Goal: Information Seeking & Learning: Learn about a topic

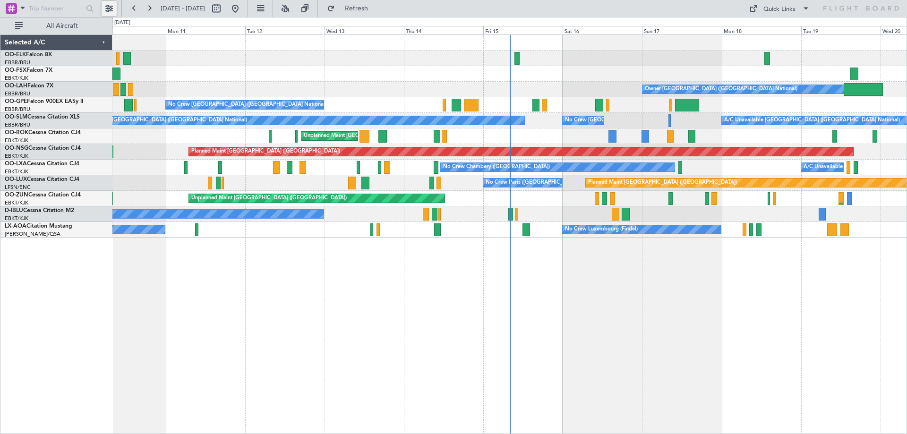
click at [104, 6] on button at bounding box center [109, 8] width 15 height 15
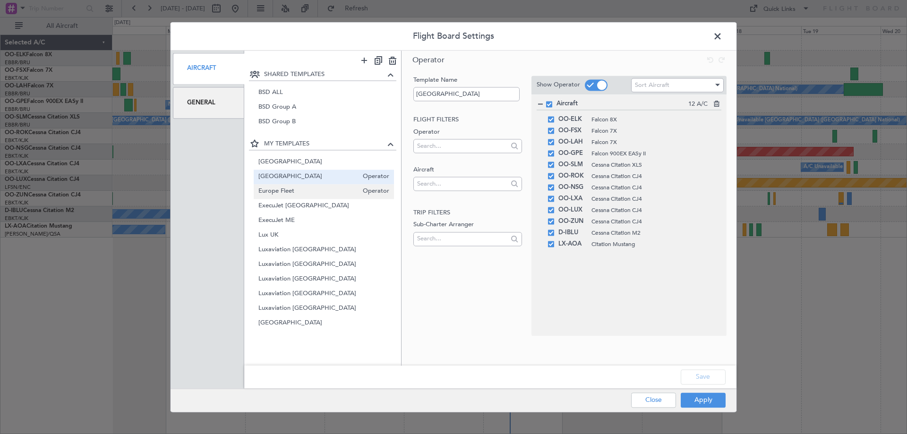
click at [288, 187] on span "Europe Fleet" at bounding box center [308, 192] width 100 height 10
type input "Europe Fleet"
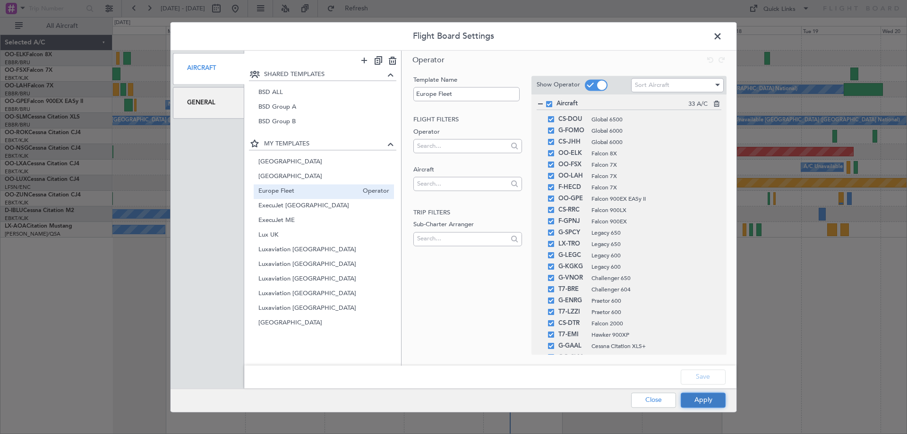
click at [708, 404] on button "Apply" at bounding box center [703, 400] width 45 height 15
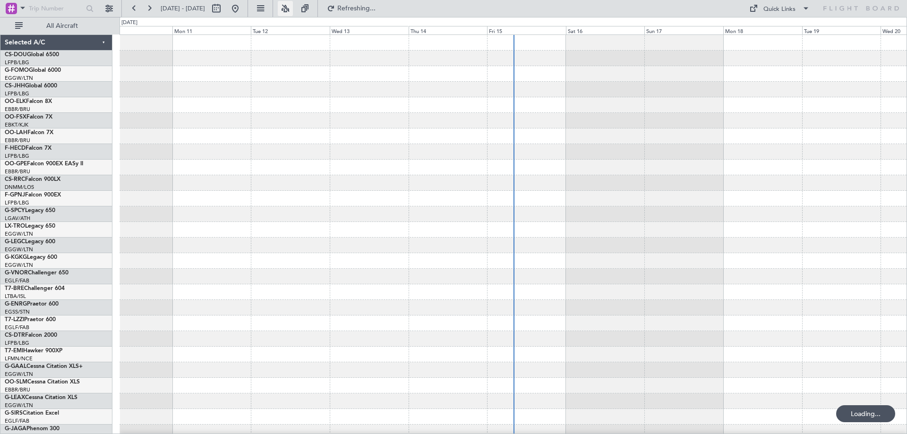
click at [293, 6] on button at bounding box center [285, 8] width 15 height 15
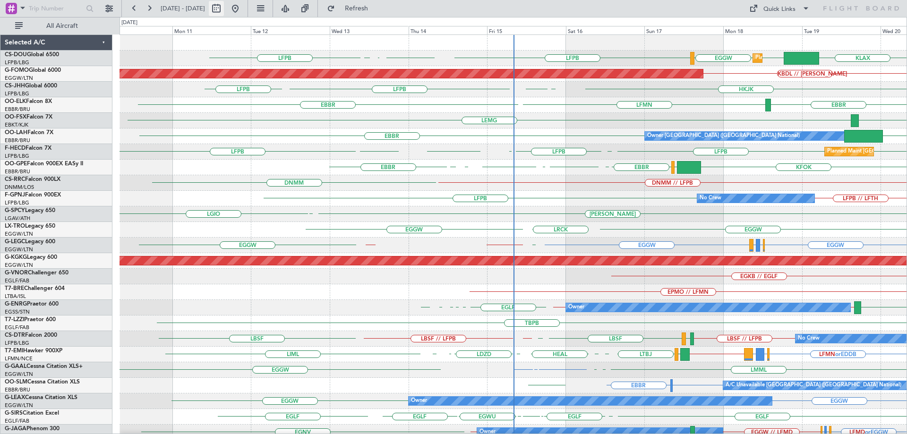
click at [224, 7] on button at bounding box center [216, 8] width 15 height 15
select select "8"
select select "2025"
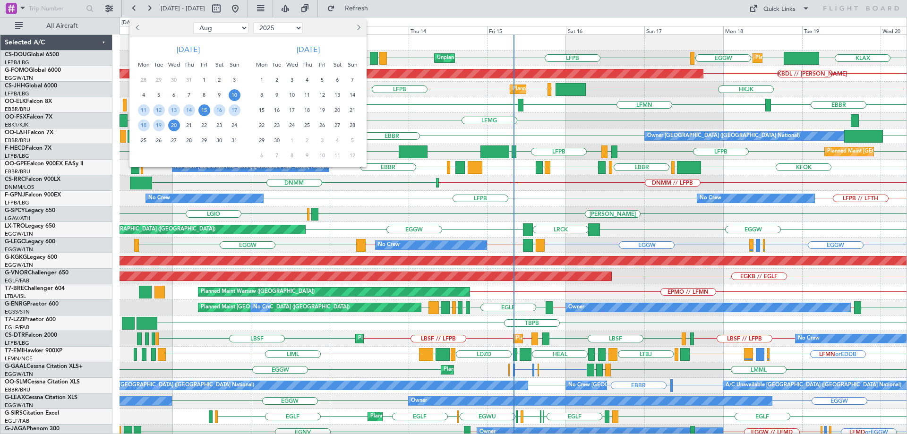
click at [206, 110] on span "15" at bounding box center [204, 110] width 12 height 12
click at [200, 122] on span "22" at bounding box center [204, 126] width 12 height 12
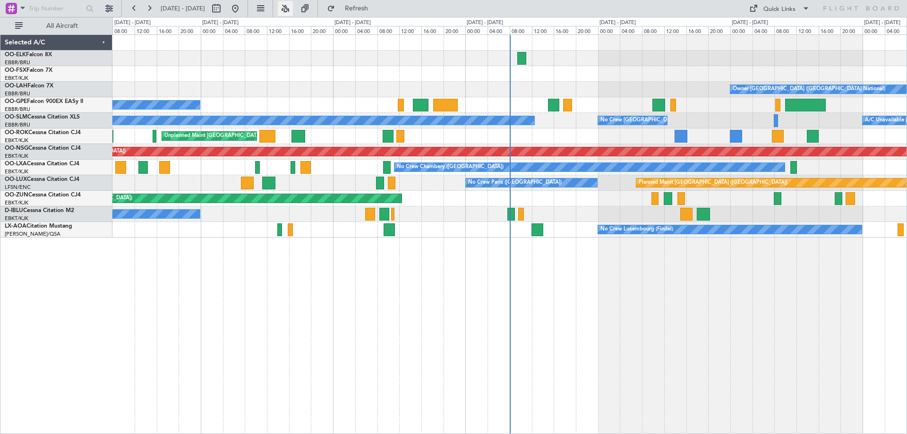
click at [293, 7] on button at bounding box center [285, 8] width 15 height 15
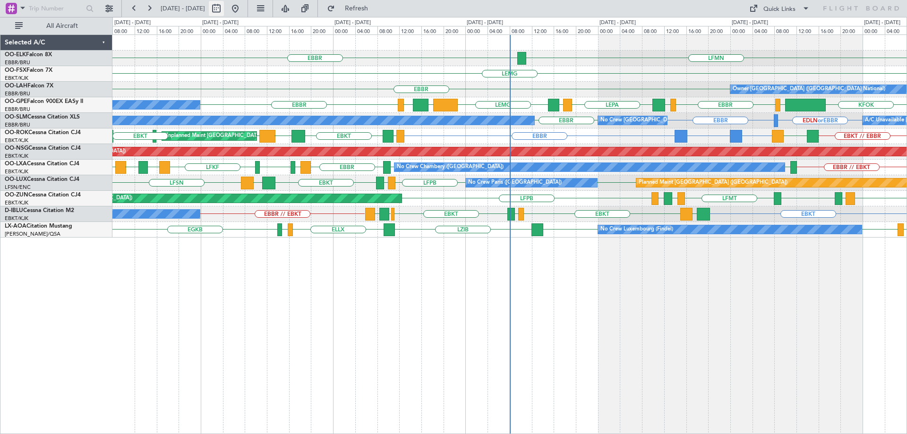
click at [224, 7] on button at bounding box center [216, 8] width 15 height 15
select select "8"
select select "2025"
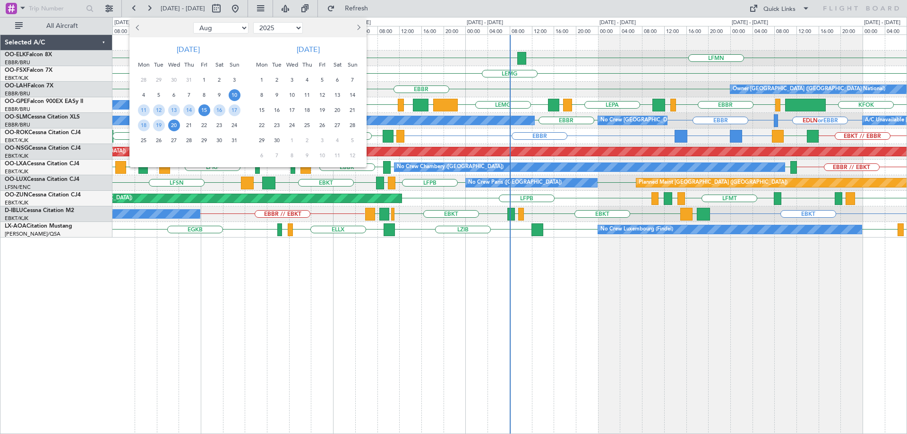
click at [203, 111] on span "15" at bounding box center [204, 110] width 12 height 12
click at [206, 127] on span "22" at bounding box center [204, 126] width 12 height 12
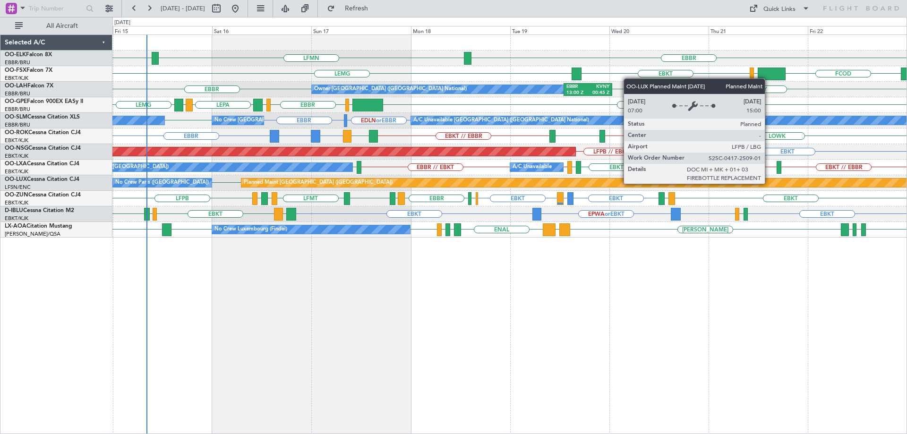
click at [142, 228] on div "EBBR LFMN [GEOGRAPHIC_DATA] [GEOGRAPHIC_DATA] FCOD [GEOGRAPHIC_DATA] EBKT [GEOG…" at bounding box center [509, 136] width 794 height 203
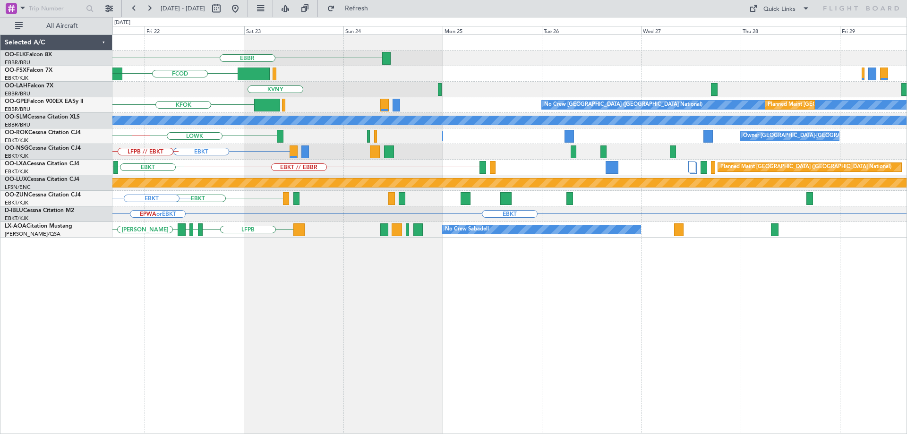
click at [322, 214] on div "EBBR FCOD [GEOGRAPHIC_DATA] EBKT KVNY EBBR 13:00 Z KVNY 00:45 Z Owner [GEOGRAPH…" at bounding box center [509, 136] width 794 height 203
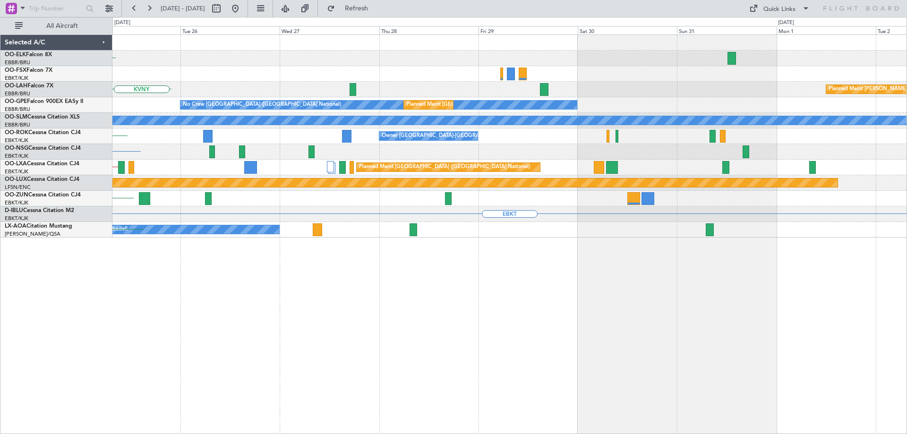
click at [318, 216] on div "EBBR Planned [GEOGRAPHIC_DATA][PERSON_NAME]-[GEOGRAPHIC_DATA][PERSON_NAME] ([GE…" at bounding box center [509, 136] width 794 height 203
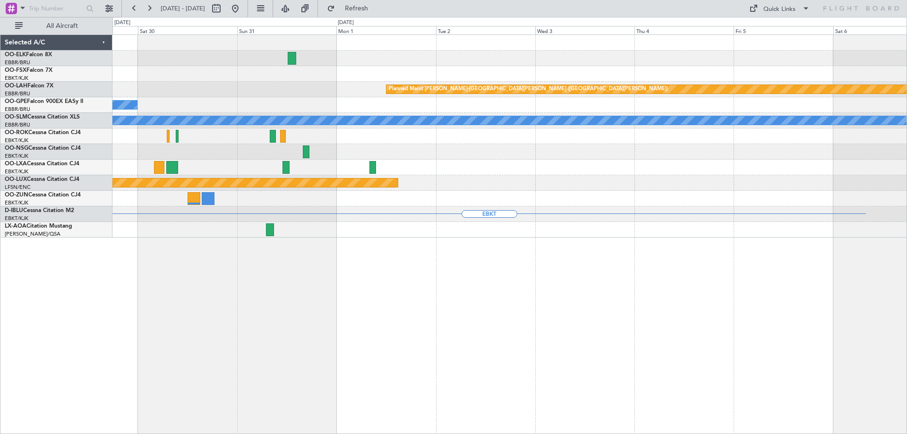
click at [347, 209] on div "Planned Maint [PERSON_NAME]-[GEOGRAPHIC_DATA][PERSON_NAME] ([GEOGRAPHIC_DATA][P…" at bounding box center [509, 136] width 794 height 203
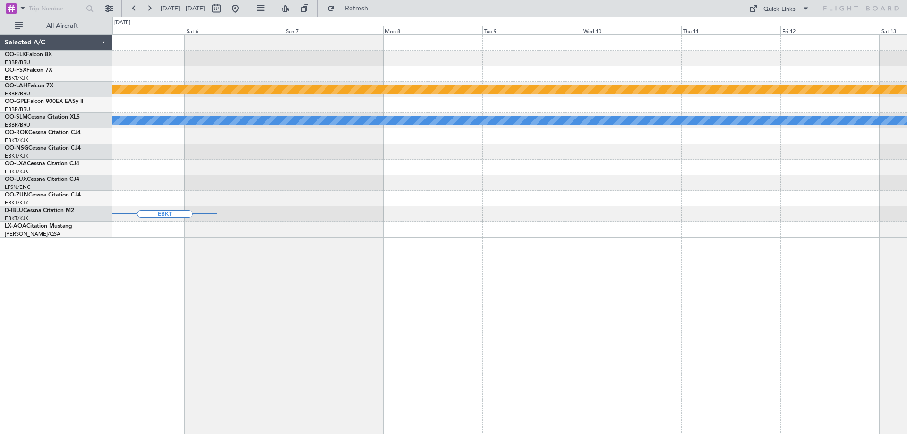
click at [355, 194] on div "Planned Maint [PERSON_NAME]-[GEOGRAPHIC_DATA][PERSON_NAME] ([GEOGRAPHIC_DATA][P…" at bounding box center [509, 136] width 794 height 203
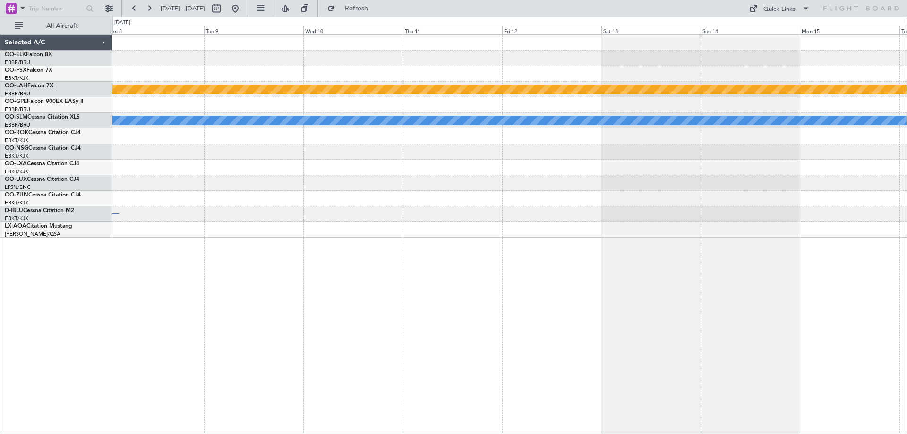
click at [609, 189] on div at bounding box center [509, 183] width 794 height 16
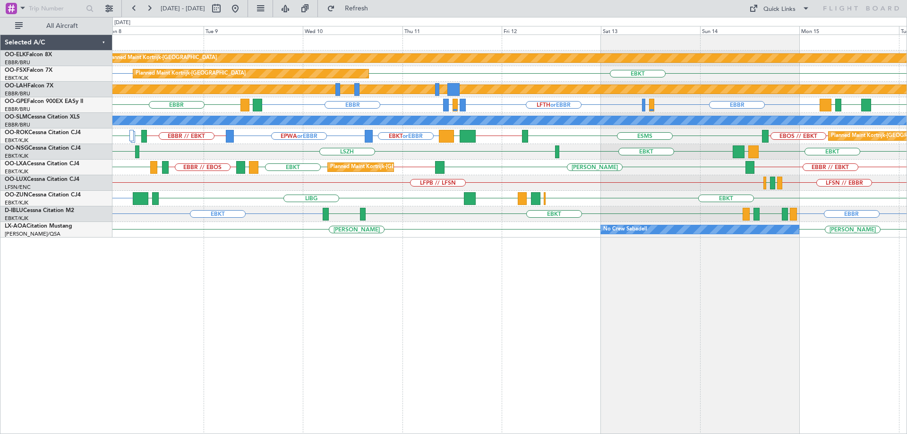
click at [740, 206] on div "Planned Maint Kortrijk-[GEOGRAPHIC_DATA] EBMB or EBKT EBKT Planned Maint [GEOGR…" at bounding box center [509, 136] width 794 height 203
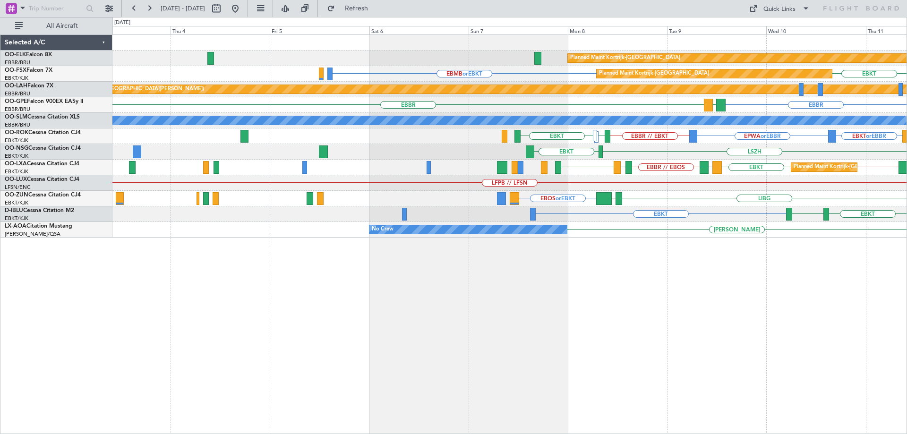
click at [762, 205] on div "Planned Maint Kortrijk-[GEOGRAPHIC_DATA] EBMB or EBKT EBKT Planned Maint [GEOGR…" at bounding box center [509, 136] width 794 height 203
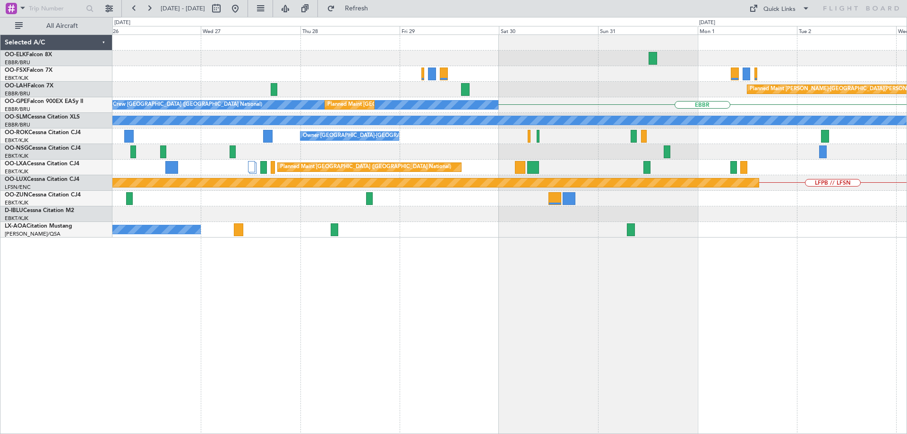
click at [666, 177] on div "Planned Maint [PERSON_NAME]-[GEOGRAPHIC_DATA][PERSON_NAME] ([GEOGRAPHIC_DATA][P…" at bounding box center [509, 136] width 794 height 203
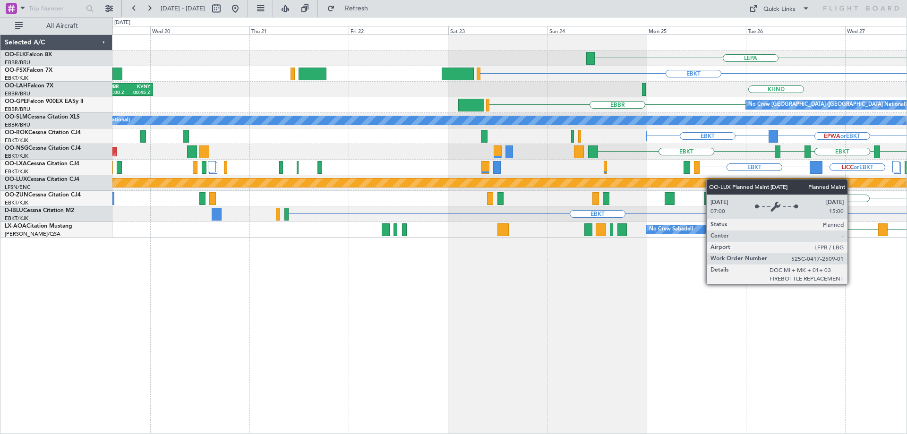
click at [773, 186] on div "LEPA EBKT LIRZ or EBKT EBBR or EBKT EBBR or EBKT KHND EBBR 13:00 Z KVNY 00:45 Z…" at bounding box center [509, 136] width 794 height 203
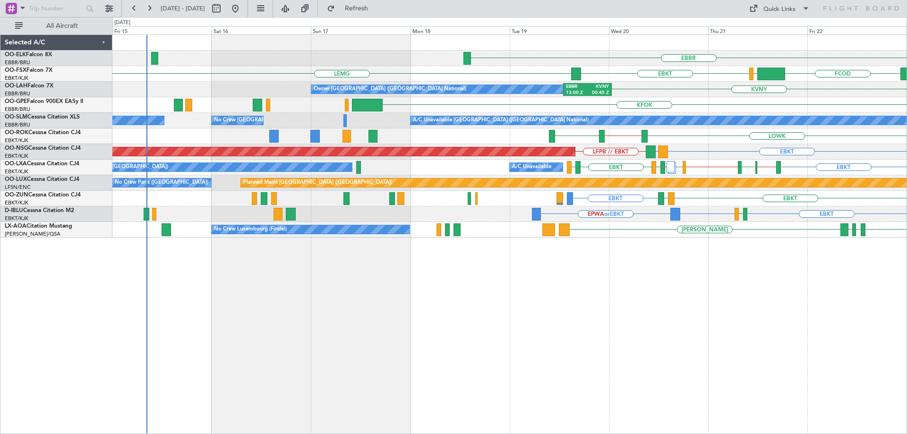
click at [647, 193] on div "EBBR LEPA FCOD [GEOGRAPHIC_DATA] EBKT [GEOGRAPHIC_DATA] EBKT EGGW KVNY Owner [G…" at bounding box center [509, 136] width 794 height 203
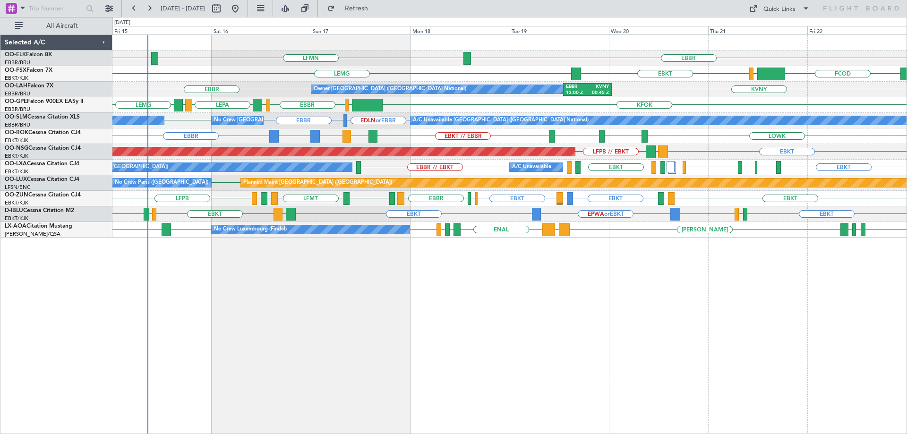
click at [197, 221] on div "EBBR [GEOGRAPHIC_DATA] LFMN [GEOGRAPHIC_DATA] FCOD [GEOGRAPHIC_DATA] EBKT [GEOG…" at bounding box center [509, 136] width 794 height 203
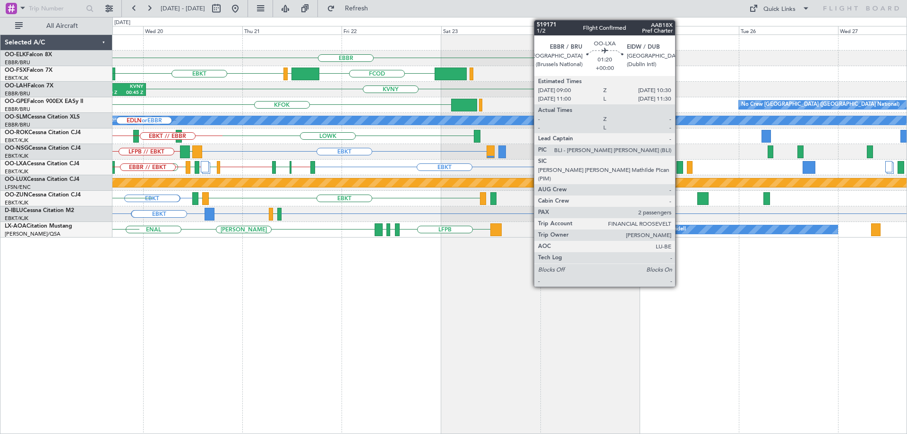
click at [320, 198] on div "EBBR LFMN FCOD [GEOGRAPHIC_DATA] EBKT [GEOGRAPHIC_DATA] KVNY Owner [GEOGRAPHIC_…" at bounding box center [509, 136] width 794 height 203
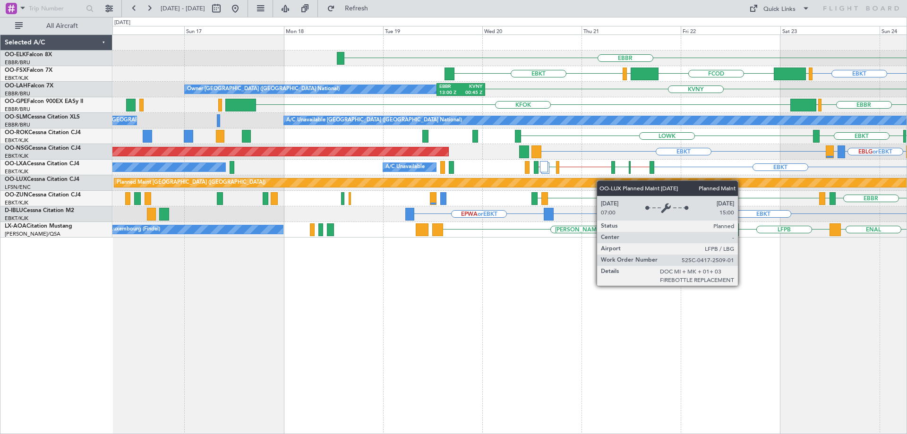
click at [703, 185] on div "EBBR LEPA EBKT FCOD [GEOGRAPHIC_DATA] EBKT EGGW KVNY EBBR 13:00 Z KVNY 00:45 Z …" at bounding box center [509, 136] width 794 height 203
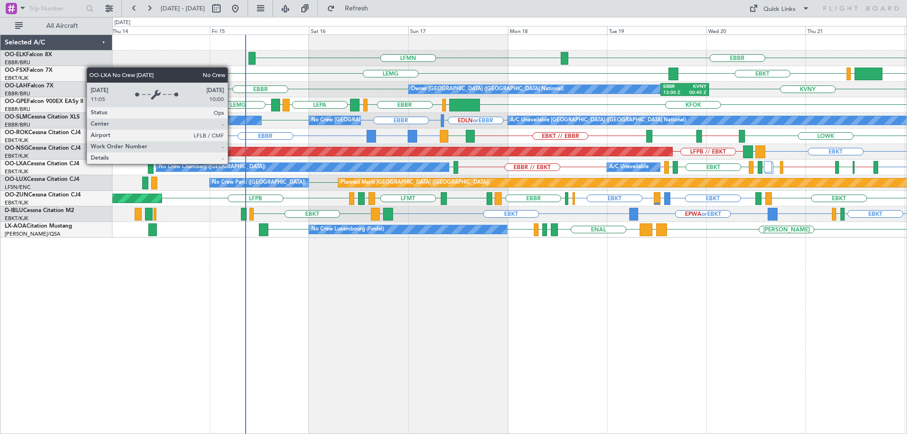
click at [391, 171] on div "No Crew Chambery ([GEOGRAPHIC_DATA])" at bounding box center [302, 167] width 293 height 9
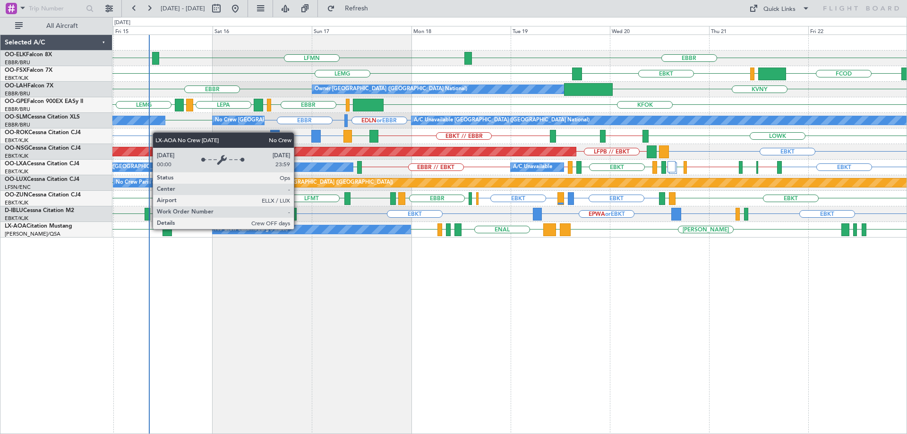
click at [298, 229] on div "No Crew Luxembourg (Findel)" at bounding box center [312, 229] width 198 height 9
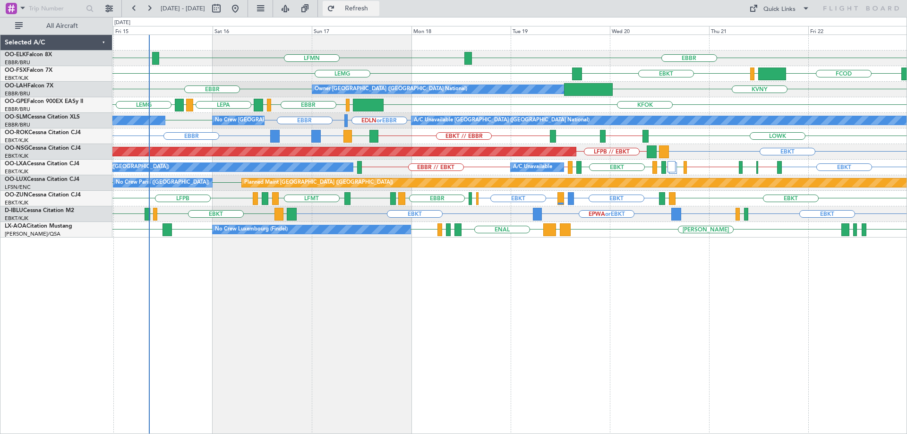
click at [377, 10] on span "Refresh" at bounding box center [357, 8] width 40 height 7
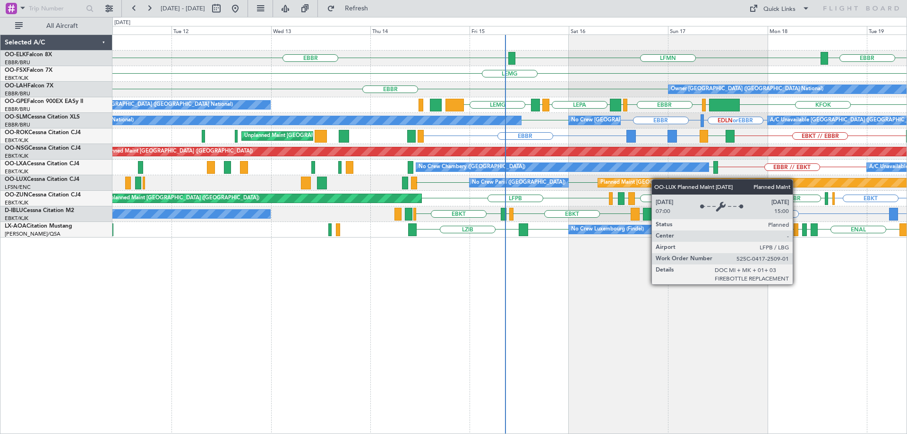
click at [685, 180] on div "EBBR LFMN [GEOGRAPHIC_DATA] [GEOGRAPHIC_DATA] EBKT [GEOGRAPHIC_DATA] Owner [GEO…" at bounding box center [509, 136] width 794 height 203
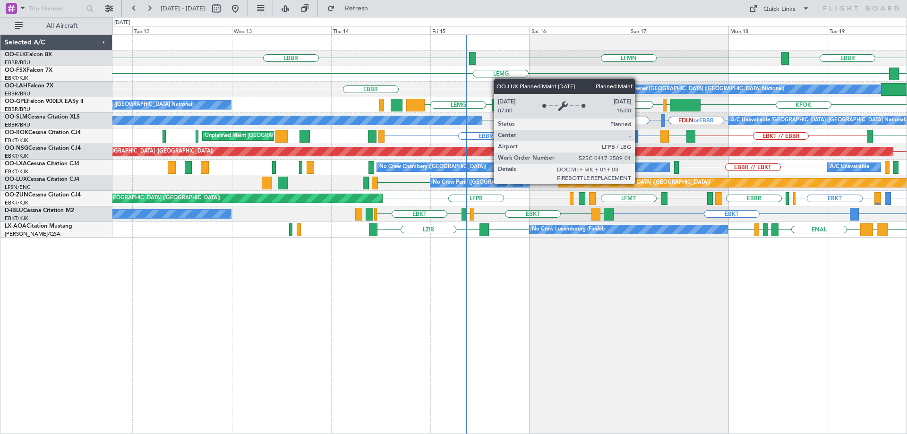
click at [600, 184] on div "Planned Maint [GEOGRAPHIC_DATA] ([GEOGRAPHIC_DATA])" at bounding box center [635, 183] width 149 height 14
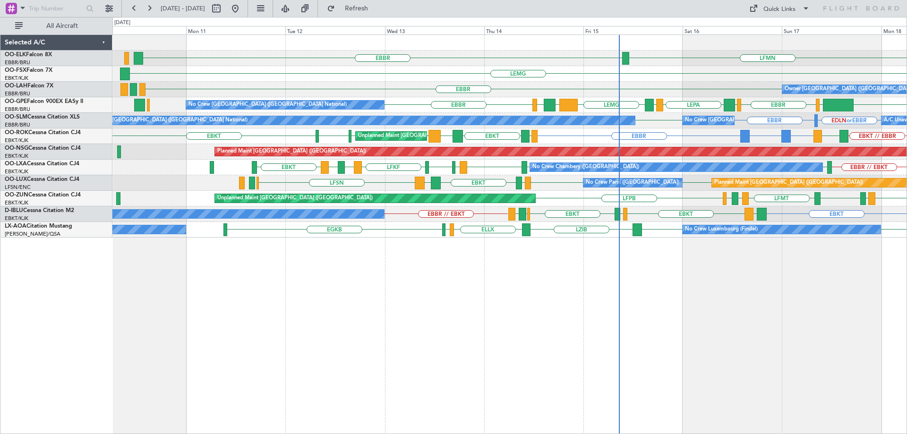
click at [870, 166] on div "LFMN [GEOGRAPHIC_DATA] [GEOGRAPHIC_DATA] [GEOGRAPHIC_DATA] EBKT [GEOGRAPHIC_DAT…" at bounding box center [509, 136] width 794 height 203
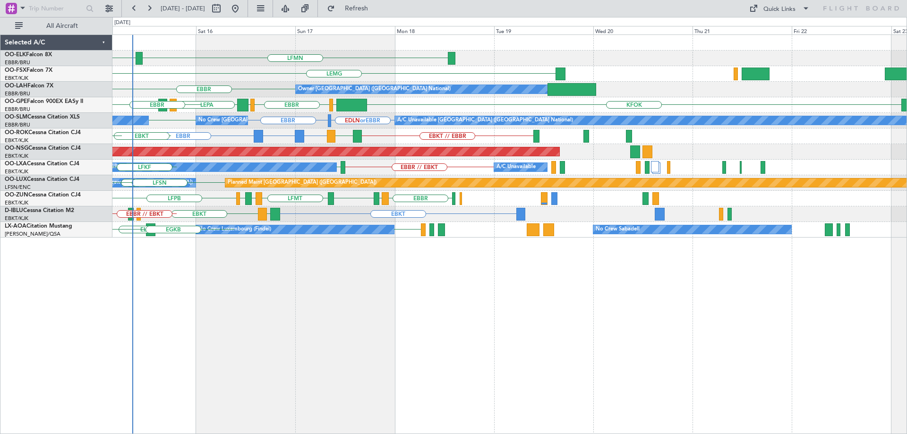
click at [327, 196] on div "LFMN [GEOGRAPHIC_DATA] [GEOGRAPHIC_DATA] Owner [GEOGRAPHIC_DATA] (Brussels Nati…" at bounding box center [509, 136] width 794 height 203
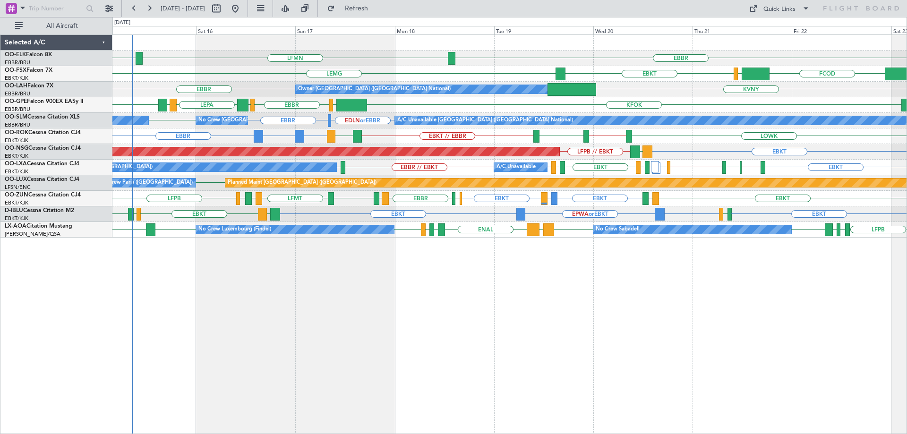
click at [507, 53] on div "EBBR LFMN [GEOGRAPHIC_DATA]" at bounding box center [509, 59] width 794 height 16
click at [322, 240] on div "EBBR LFMN [GEOGRAPHIC_DATA] FCOD [GEOGRAPHIC_DATA] [GEOGRAPHIC_DATA] EBKT KVNY …" at bounding box center [509, 234] width 795 height 400
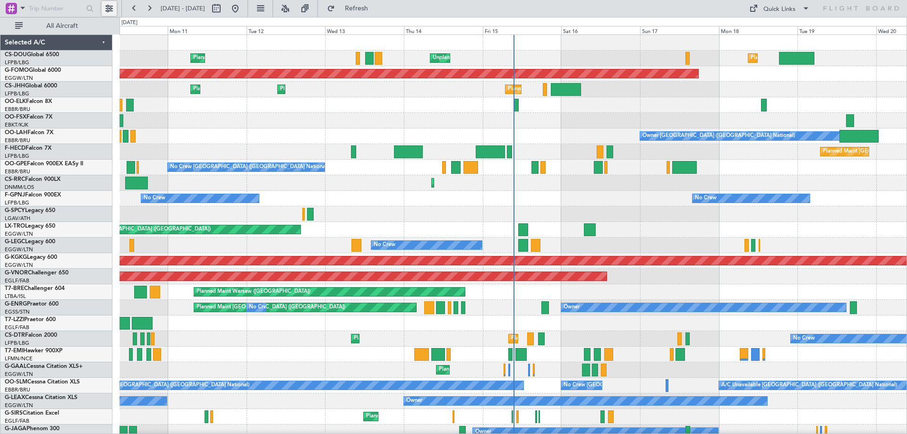
click at [103, 7] on button at bounding box center [109, 8] width 15 height 15
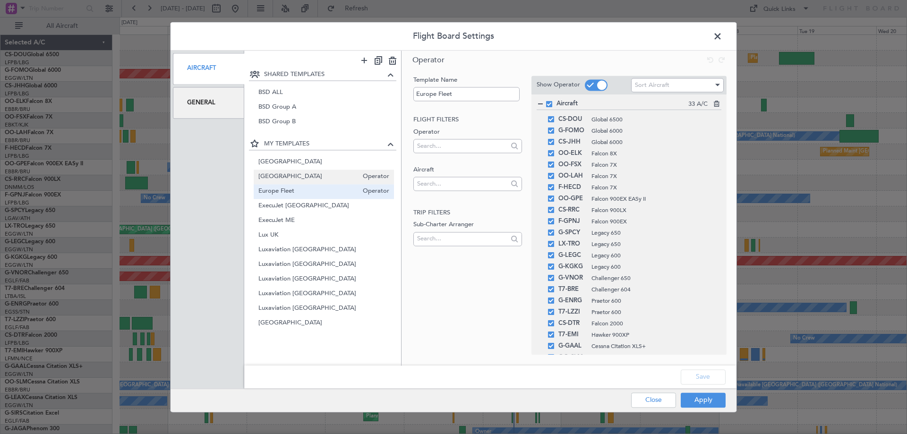
click at [308, 174] on span "[GEOGRAPHIC_DATA]" at bounding box center [308, 177] width 100 height 10
type input "Belgium"
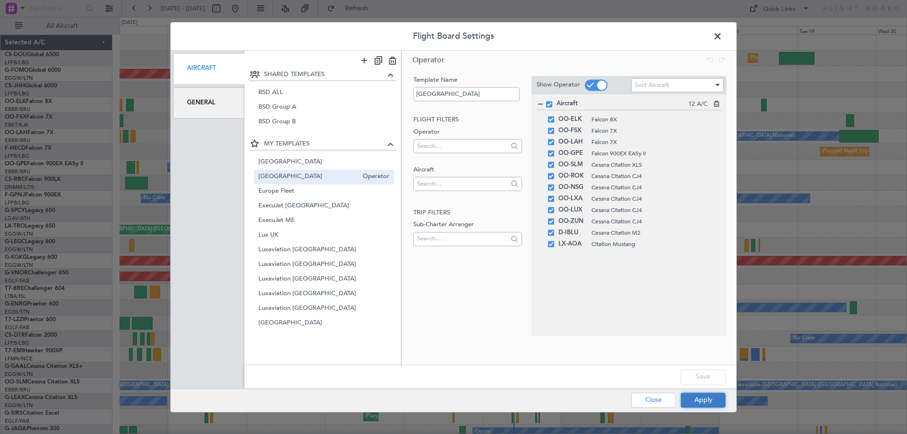
click at [698, 396] on button "Apply" at bounding box center [703, 400] width 45 height 15
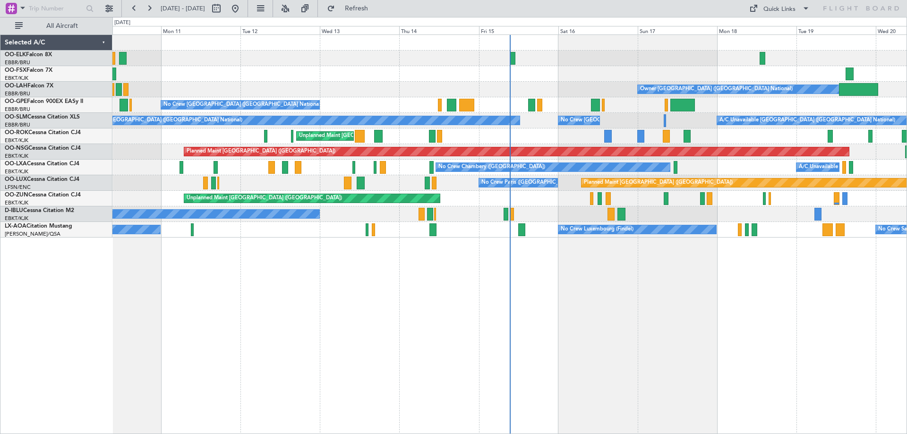
click at [521, 200] on div "Owner Brussels (Brussels National) No Crew Brussels (Brussels National) A/C Una…" at bounding box center [509, 136] width 794 height 203
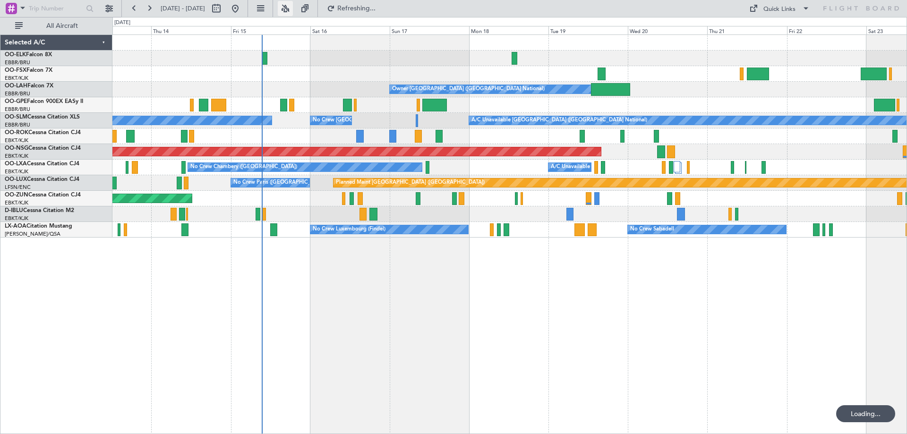
click at [293, 7] on button at bounding box center [285, 8] width 15 height 15
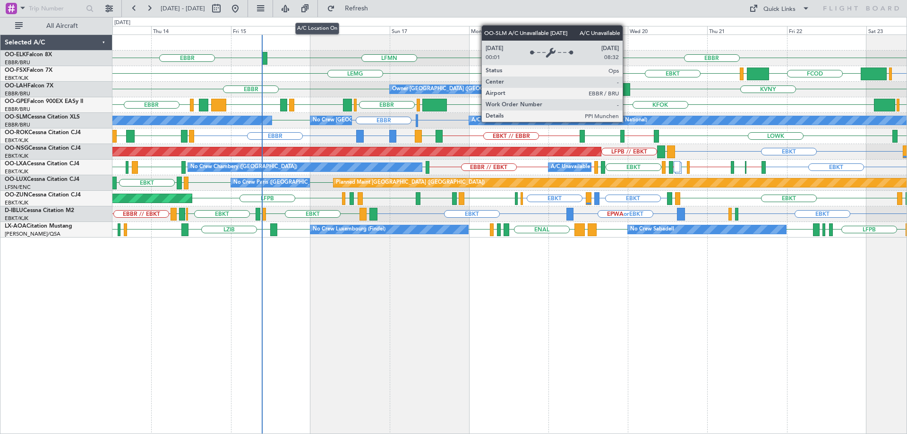
click at [551, 168] on div "EBBR LFMN EBBR EBKT FCOD LSGG EBKT LEMG EGGW Owner Brussels (Brussels National)…" at bounding box center [509, 136] width 794 height 203
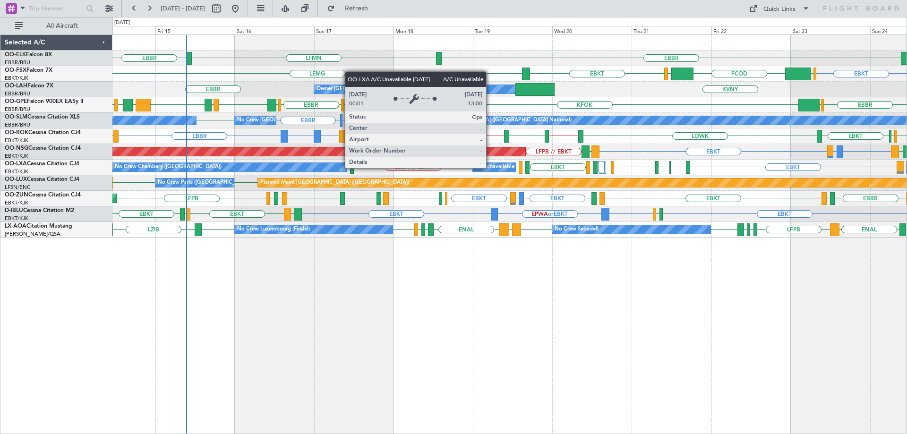
click at [490, 168] on div "A/C Unavailable" at bounding box center [494, 167] width 39 height 14
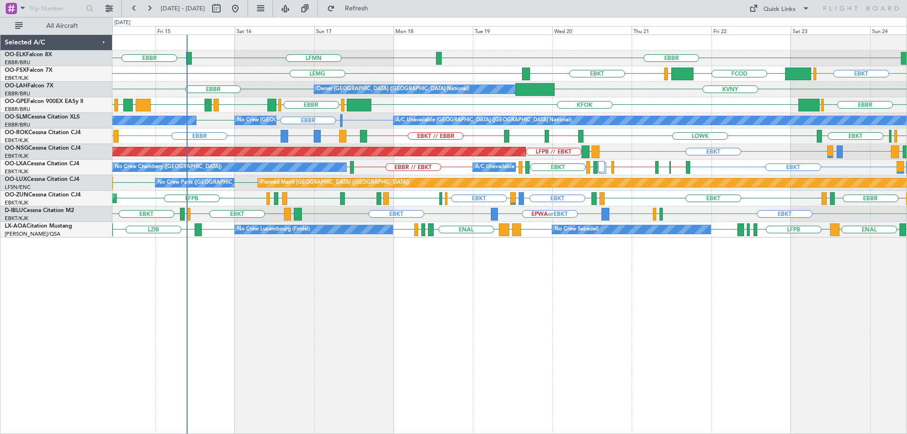
click at [243, 172] on div "No Crew Chambery (Aix-les-bains) A/C Unavailable EBKT LIRA or EBKT EDWO // EDDM…" at bounding box center [509, 168] width 794 height 16
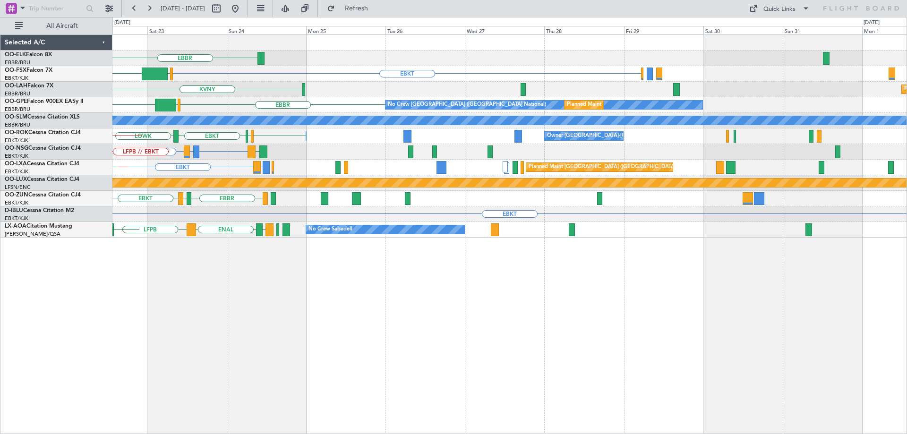
click at [311, 177] on div "EBBR EBKT FCOD EGGW LSGG EBKT KVNY Planned Maint Alton-st Louis (St Louis Regl)…" at bounding box center [509, 136] width 794 height 203
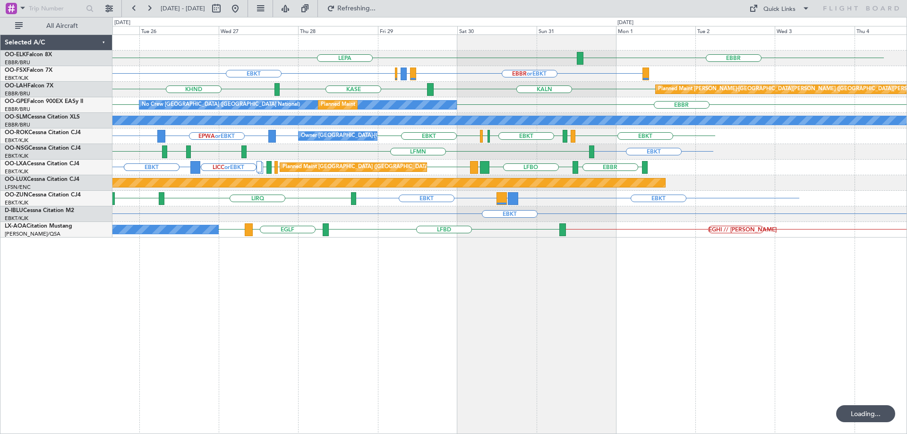
click at [277, 197] on div "LEPA EBBR EBKT EBBR or EBKT LIRZ or EBKT EBBR or EBKT KHND KALN KASE Planned Ma…" at bounding box center [509, 136] width 794 height 203
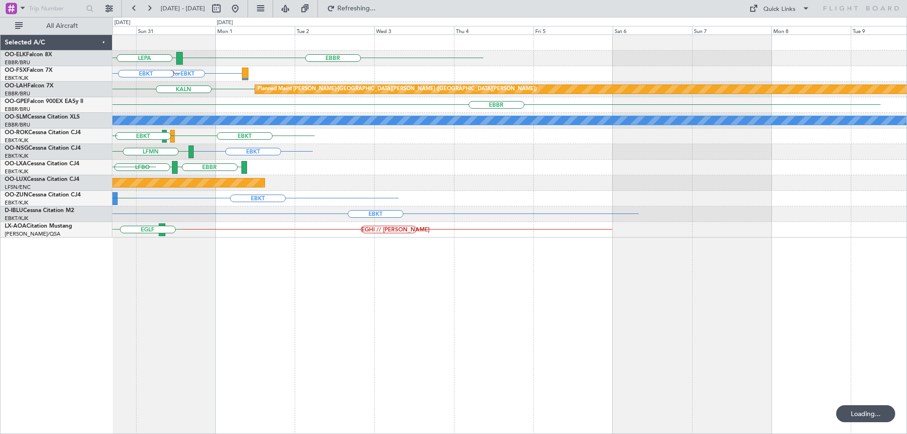
click at [381, 194] on div "LEPA EBBR EBBR or EBKT EBBR or EBKT LIRZ or EBKT EBKT KALN Planned Maint Alton-…" at bounding box center [509, 136] width 794 height 203
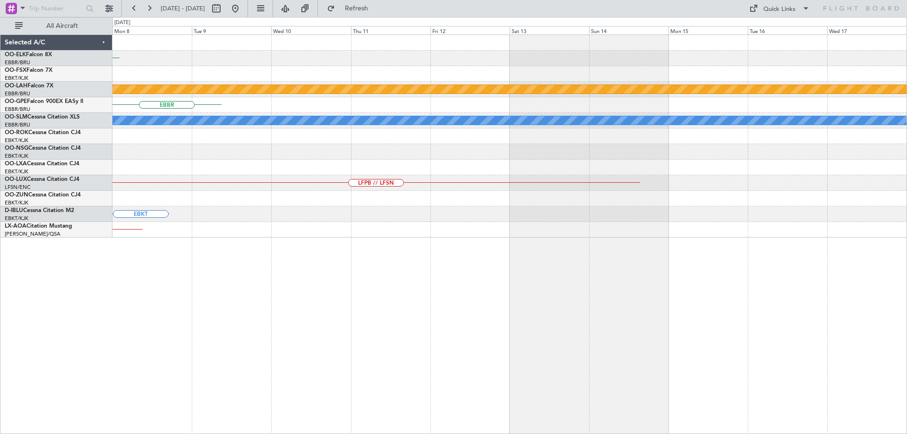
click at [411, 201] on div "LFMN Planned Maint Alton-st Louis (St Louis Regl) EBBR A/C Unavailable Brussels…" at bounding box center [509, 136] width 794 height 203
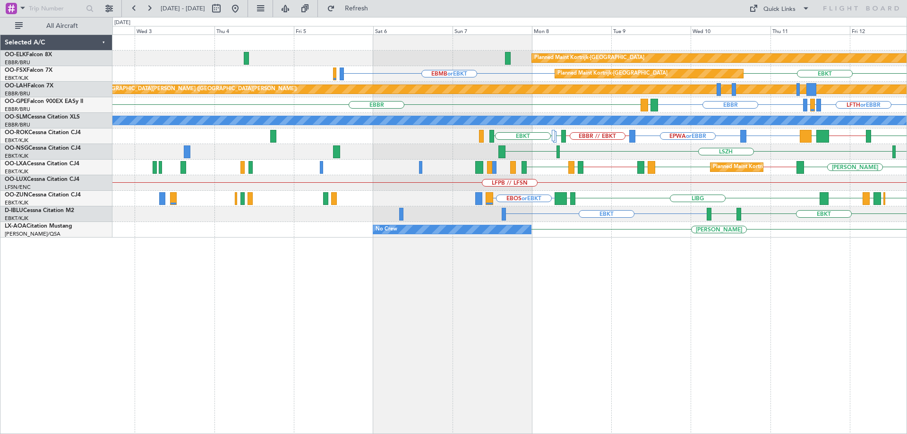
click at [792, 208] on div "Planned Maint Kortrijk-Wevelgem EBMB or EBKT EBKT Planned Maint Kortrijk-Wevelg…" at bounding box center [509, 136] width 794 height 203
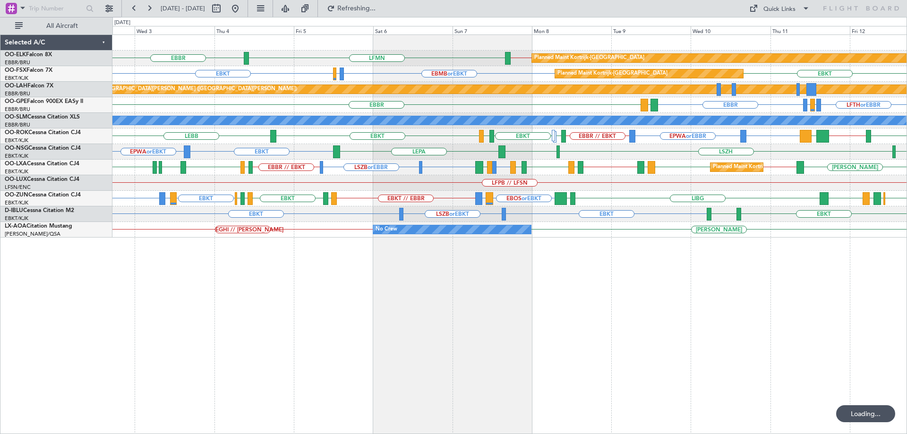
click at [682, 226] on div "Planned Maint Kortrijk-Wevelgem EBBR EBBR // EBKT LFMN Planned Maint Kortrijk-W…" at bounding box center [509, 136] width 794 height 203
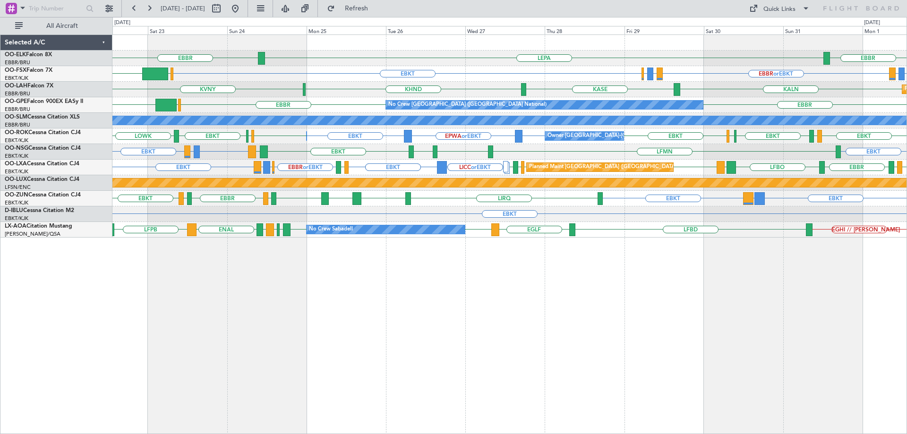
click at [314, 263] on div "EBBR LEPA EBBR EBBR or EBKT LIRZ or EBKT EBBR or EBKT EBKT EBBR or EBKT LIRZ or…" at bounding box center [509, 234] width 795 height 400
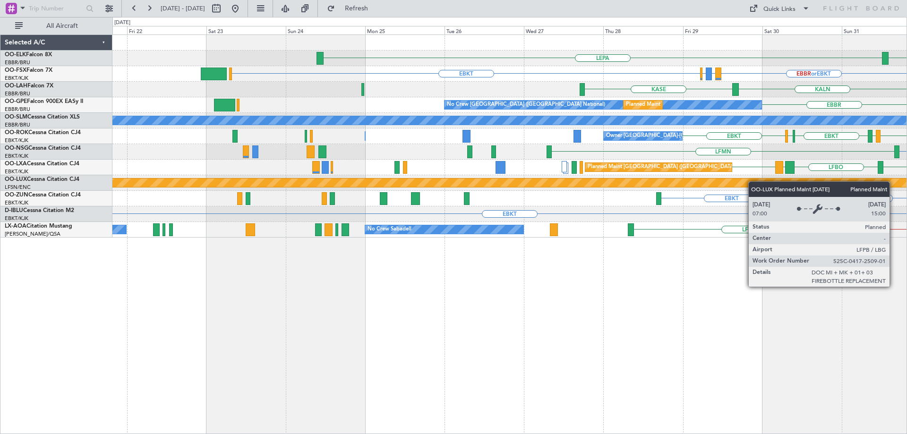
click at [789, 181] on div "EBBR LEPA EBBR or EBKT LIRZ or EBKT EBBR or EBKT EBKT LIRZ or EBKT EBBR or EBKT…" at bounding box center [509, 136] width 794 height 203
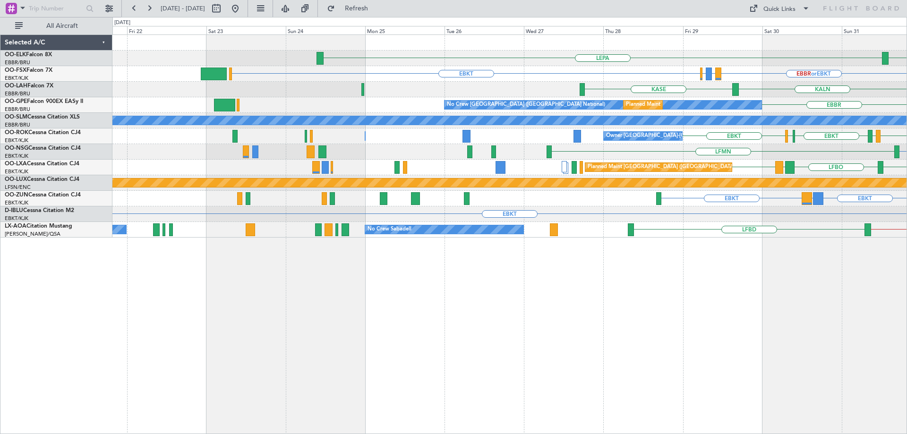
click at [773, 175] on div "EBBR LEPA EBBR or EBKT LIRZ or EBKT EBBR or EBKT EBKT LIRZ or EBKT EBBR or EBKT…" at bounding box center [509, 136] width 794 height 203
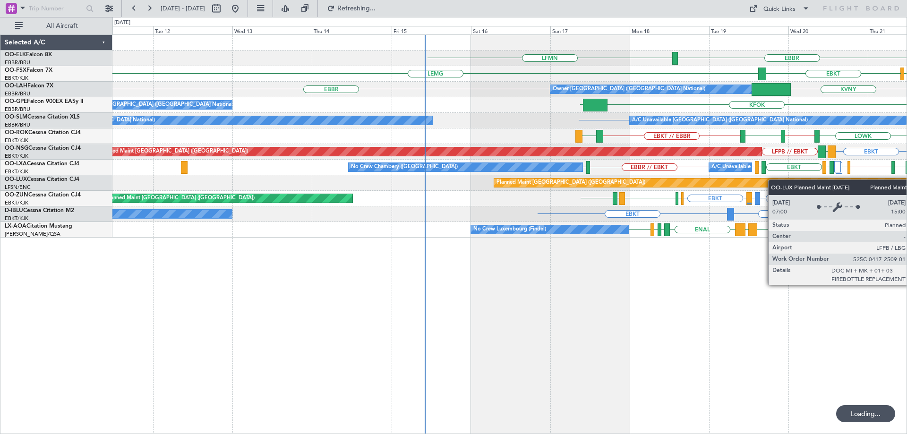
click at [791, 180] on div "EBBR LFMN LSGG EBKT LEMG EBKT EGGW FCOD Owner Brussels (Brussels National) KVNY…" at bounding box center [509, 136] width 794 height 203
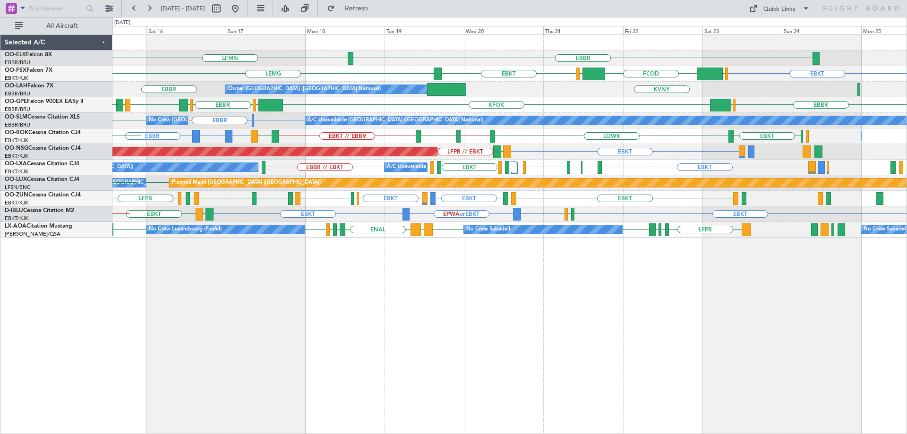
click at [528, 188] on div "LFPB Planned Maint Paris (Le Bourget) No Crew Paris (Le Bourget) LOWI EBKT LEAL…" at bounding box center [509, 183] width 794 height 16
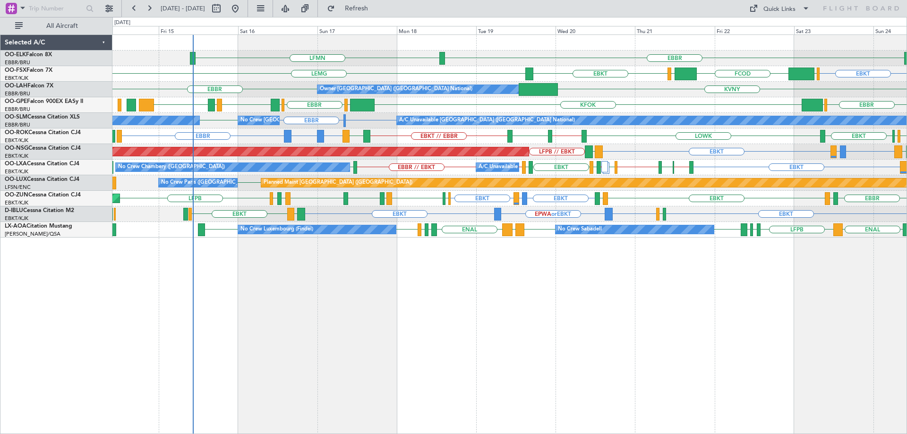
click at [376, 129] on div "EBBR LFMN LEPA EBKT EGGW FCOD LSGG EBKT LEMG Owner Brussels (Brussels National)…" at bounding box center [509, 136] width 794 height 203
click at [372, 8] on span "Refresh" at bounding box center [357, 8] width 40 height 7
